Goal: Task Accomplishment & Management: Use online tool/utility

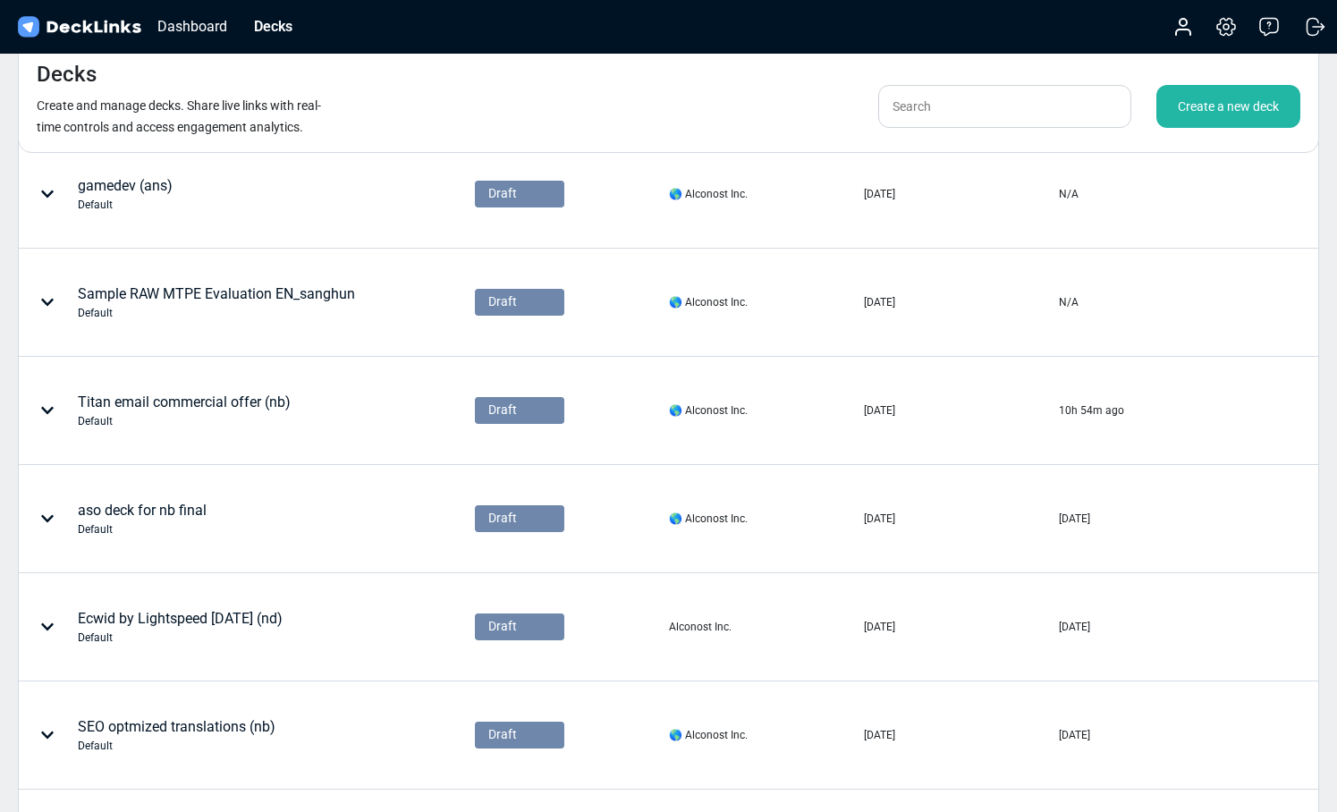
scroll to position [481, 0]
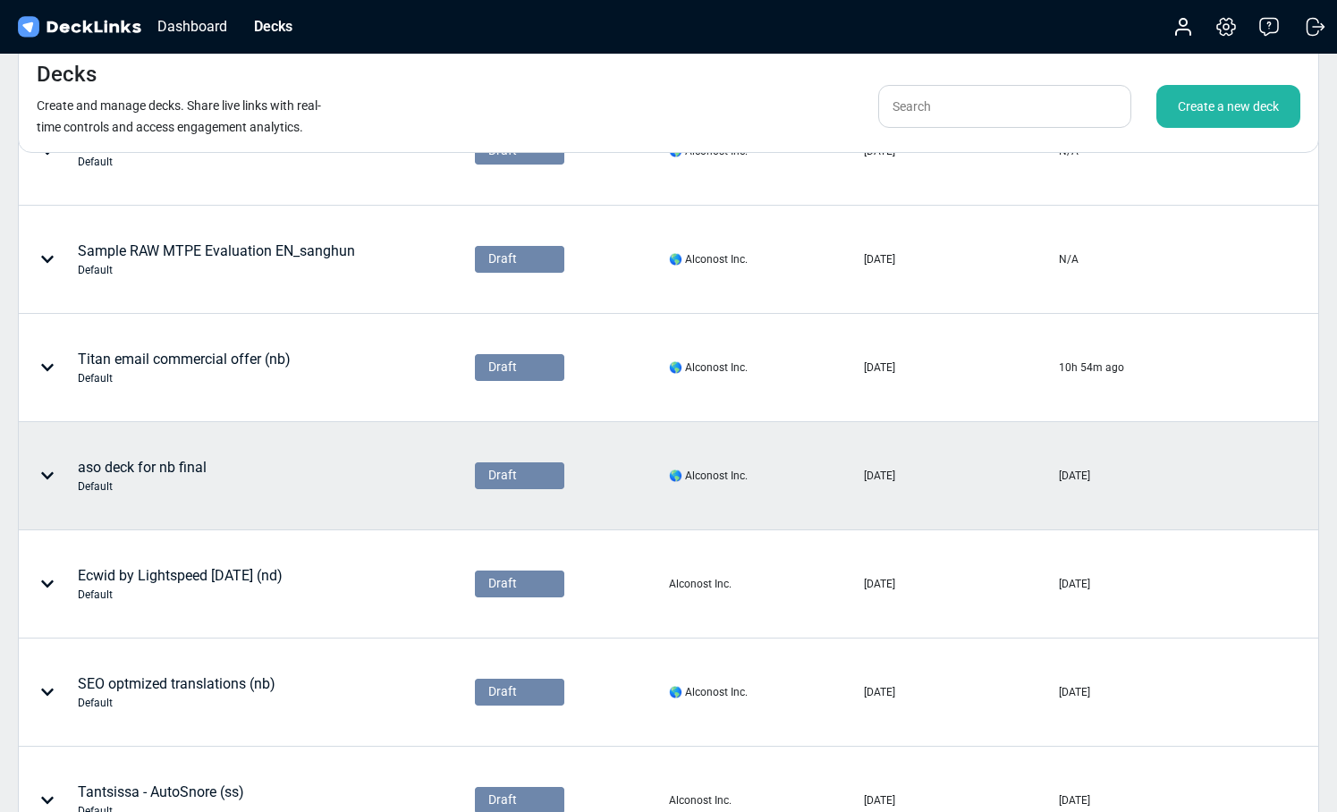
click at [184, 461] on div "aso deck for nb final Default" at bounding box center [142, 476] width 129 height 38
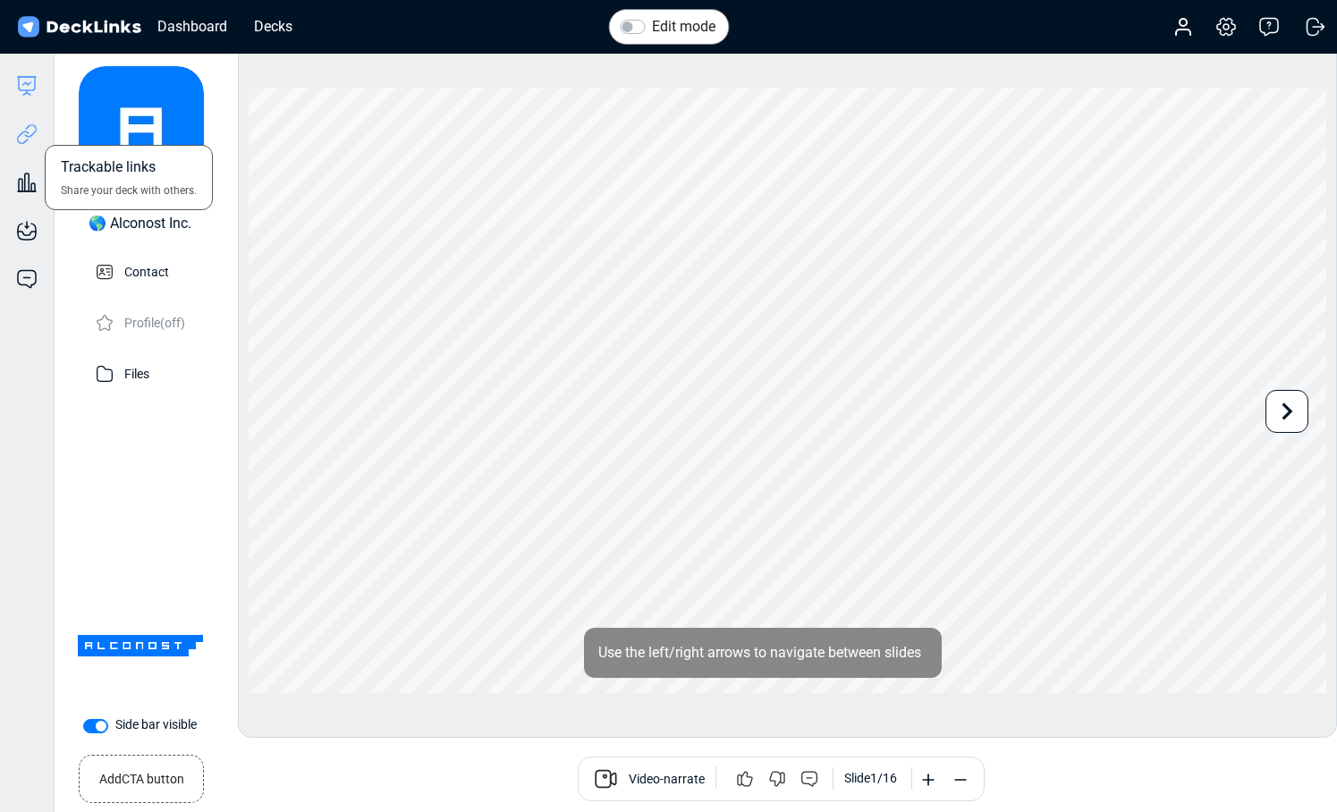
click at [32, 133] on icon at bounding box center [30, 130] width 13 height 13
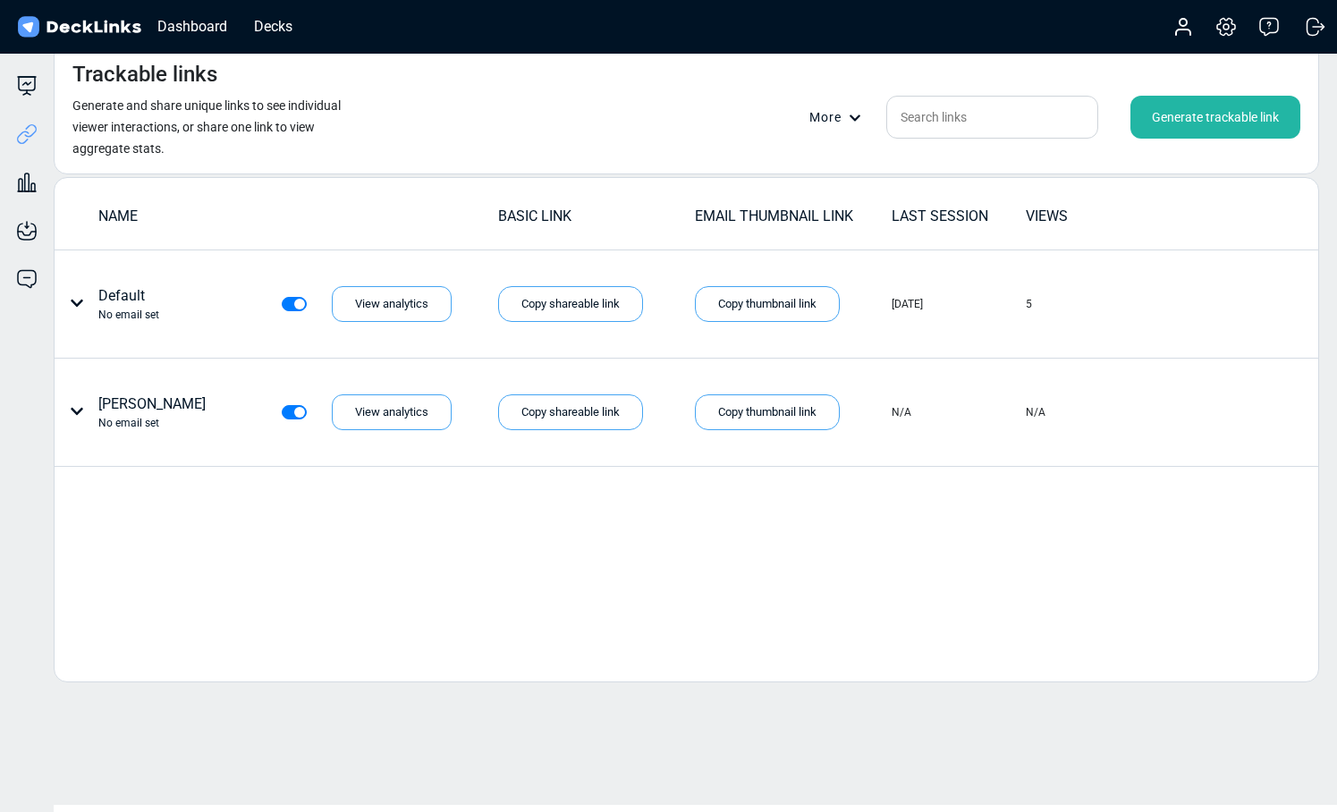
click at [1185, 112] on div "Generate trackable link" at bounding box center [1215, 117] width 170 height 43
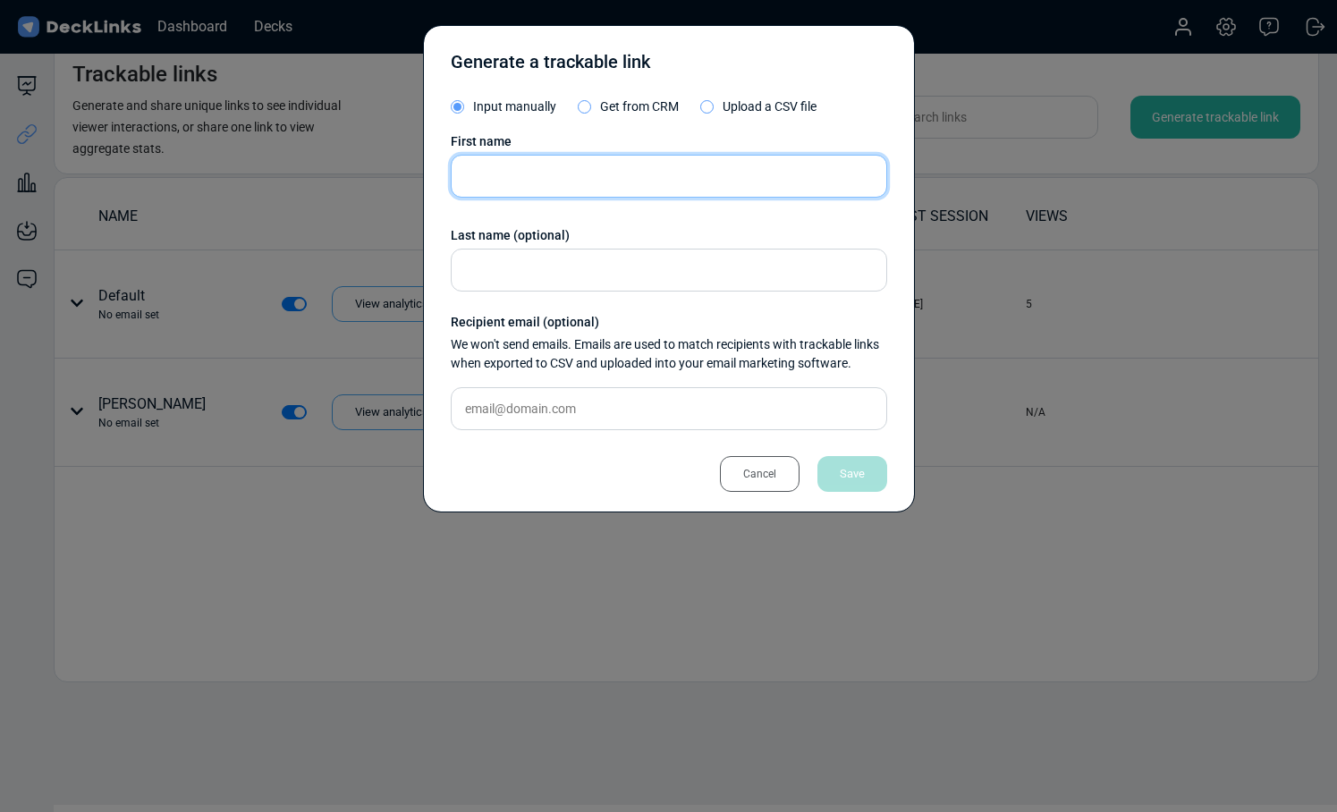
click at [501, 183] on input "text" at bounding box center [669, 176] width 436 height 43
paste input "[PERSON_NAME]"
type input "[PERSON_NAME]"
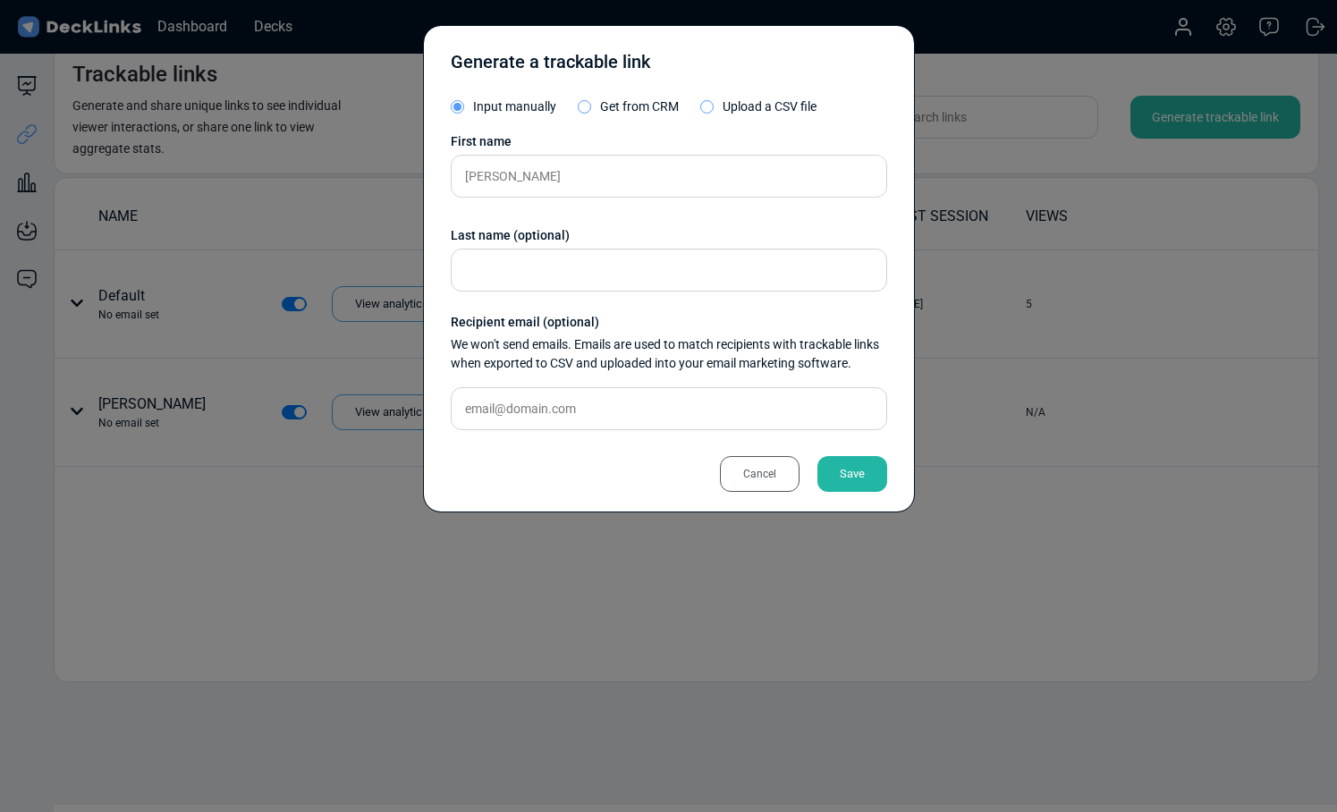
click at [865, 485] on div "Save" at bounding box center [852, 474] width 70 height 36
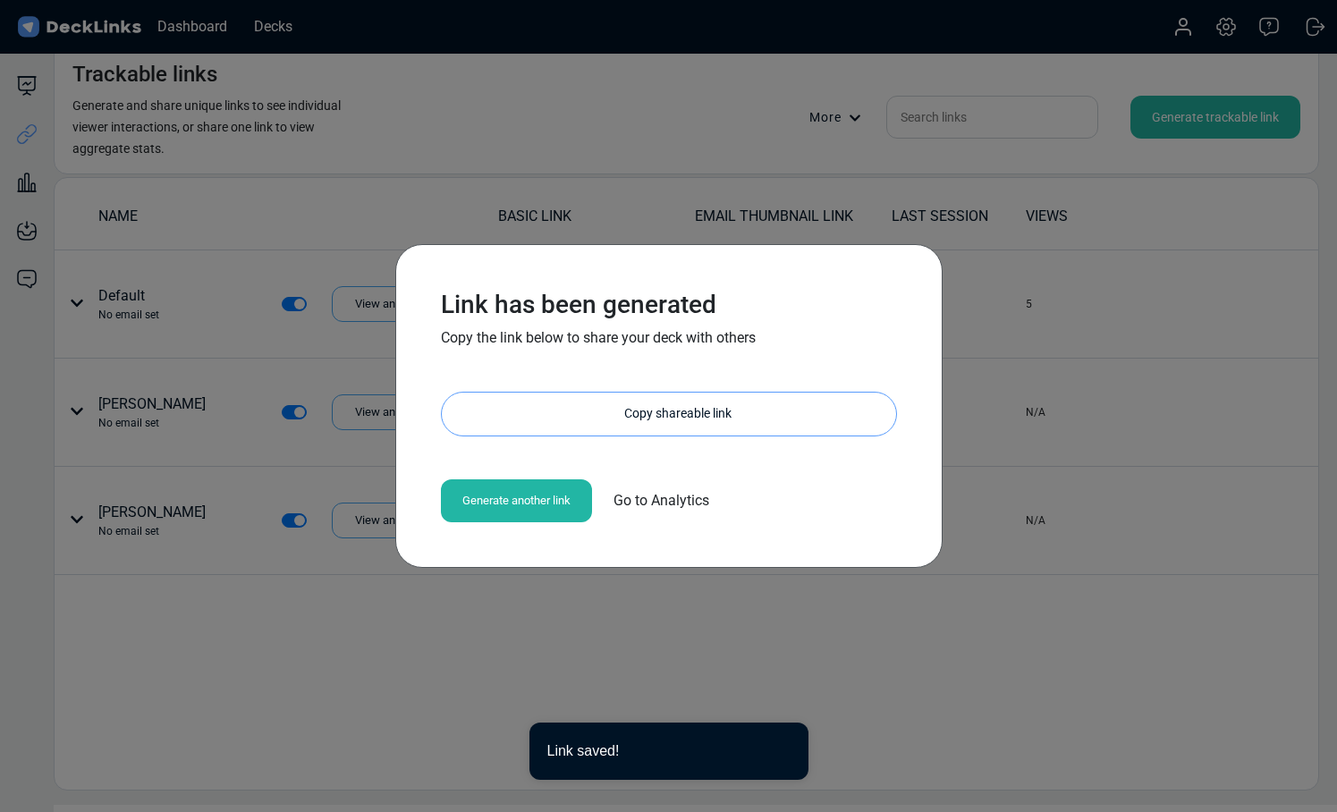
click at [665, 417] on div "Copy shareable link" at bounding box center [678, 414] width 436 height 43
